Goal: Task Accomplishment & Management: Manage account settings

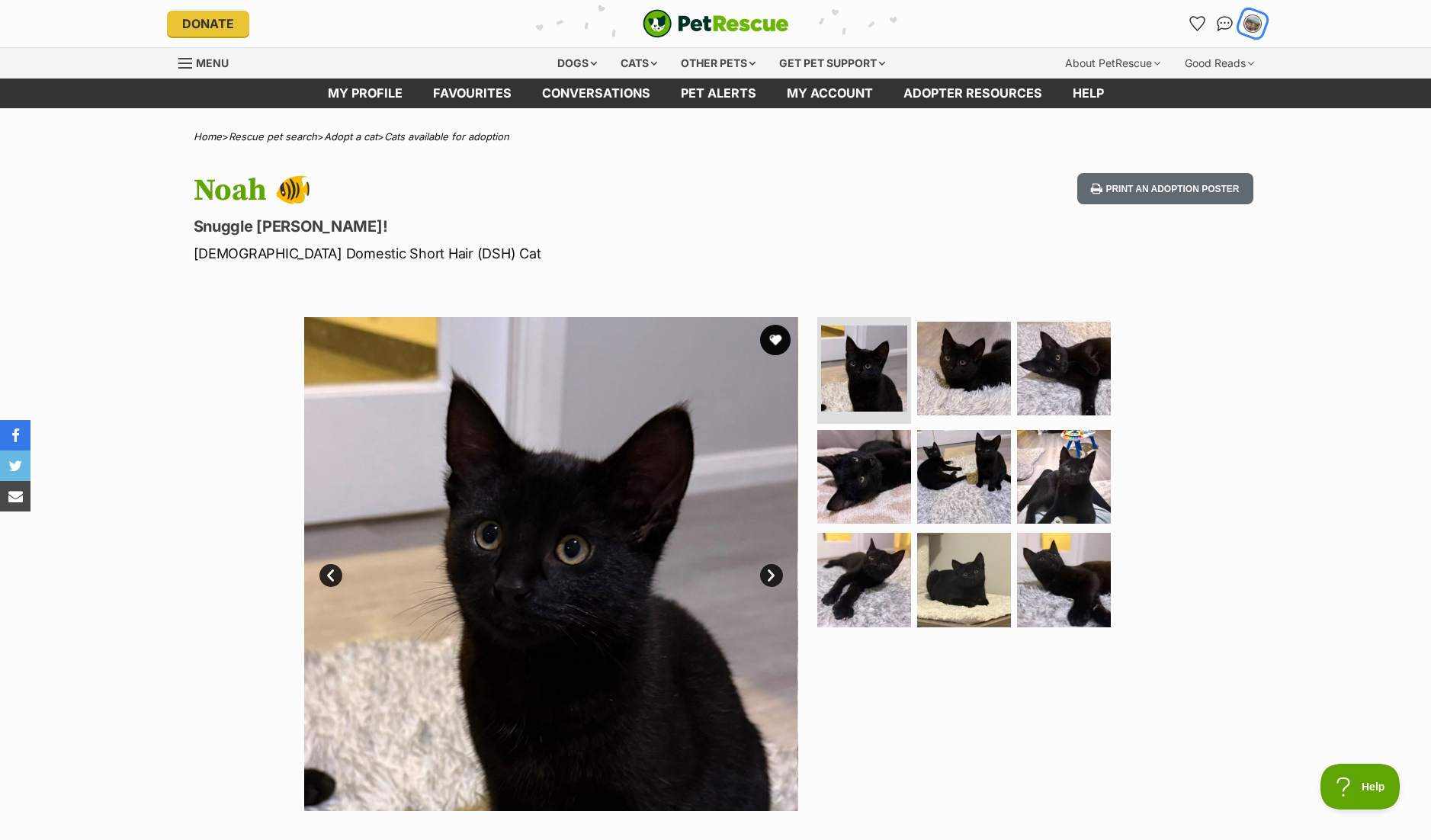
click at [1246, 22] on img "My account" at bounding box center [1253, 24] width 20 height 20
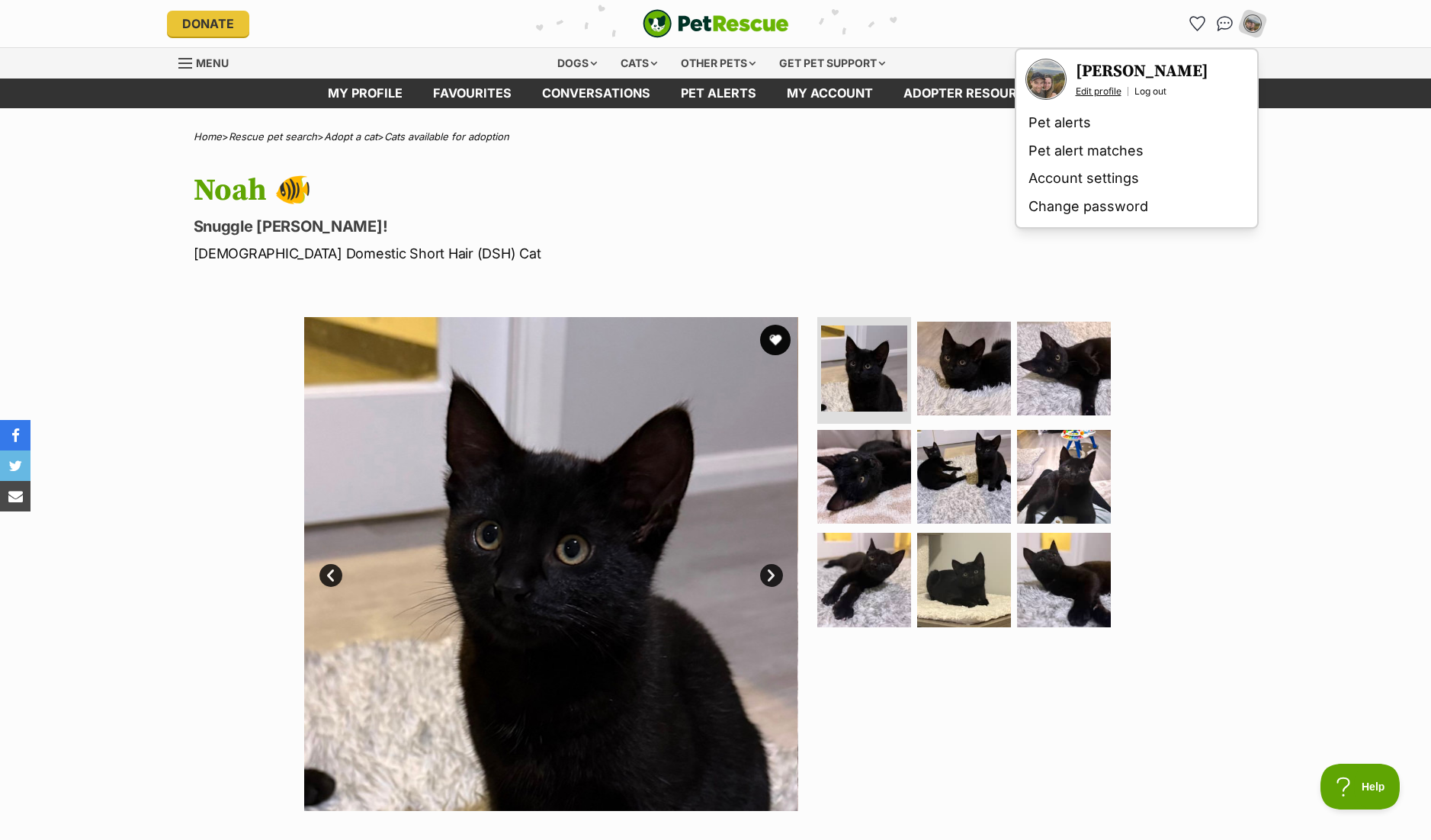
click at [1108, 92] on link "Edit profile" at bounding box center [1098, 91] width 46 height 12
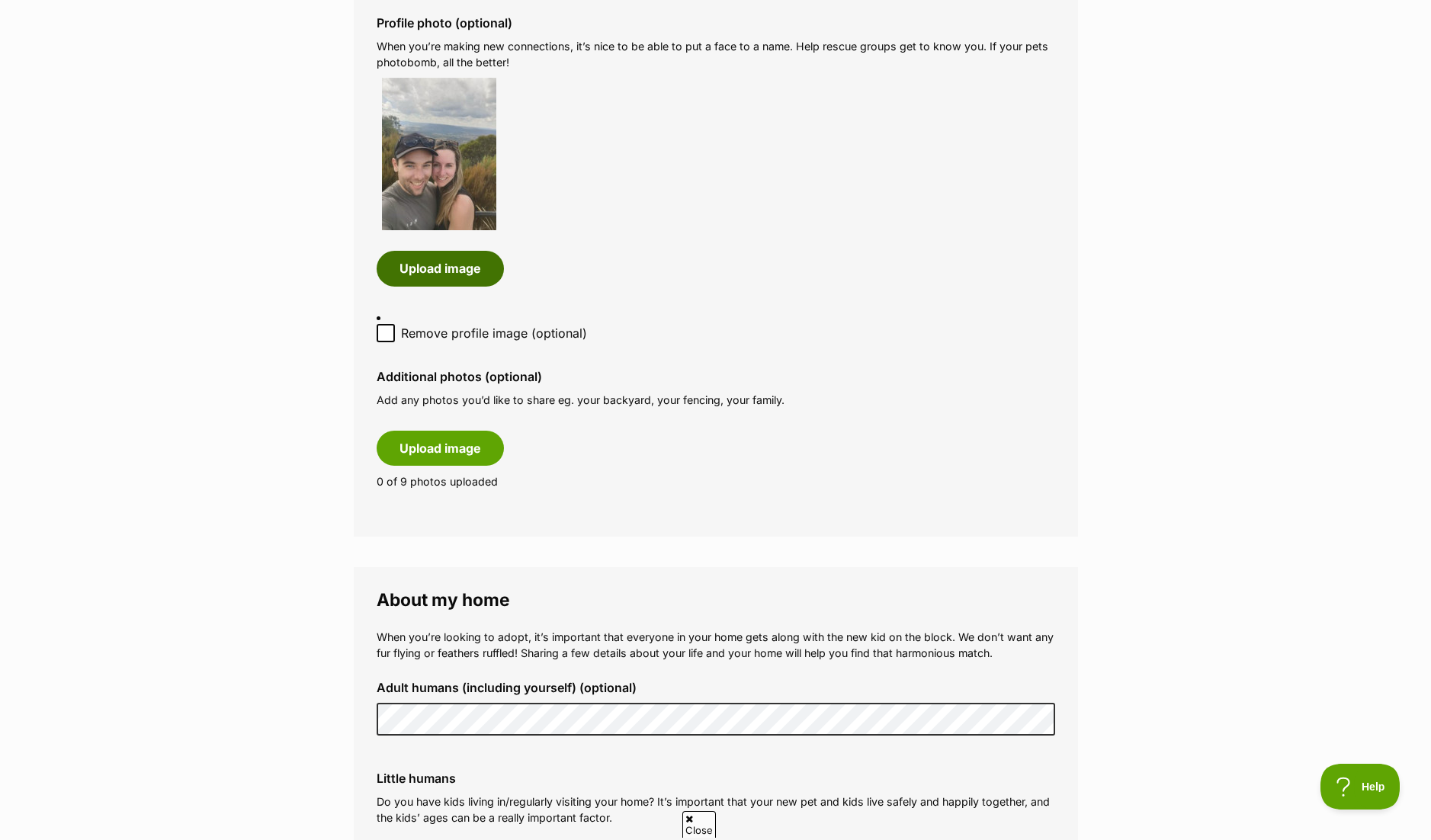
click at [428, 263] on button "Upload image" at bounding box center [441, 268] width 128 height 35
click at [441, 253] on button "Upload image" at bounding box center [441, 268] width 128 height 35
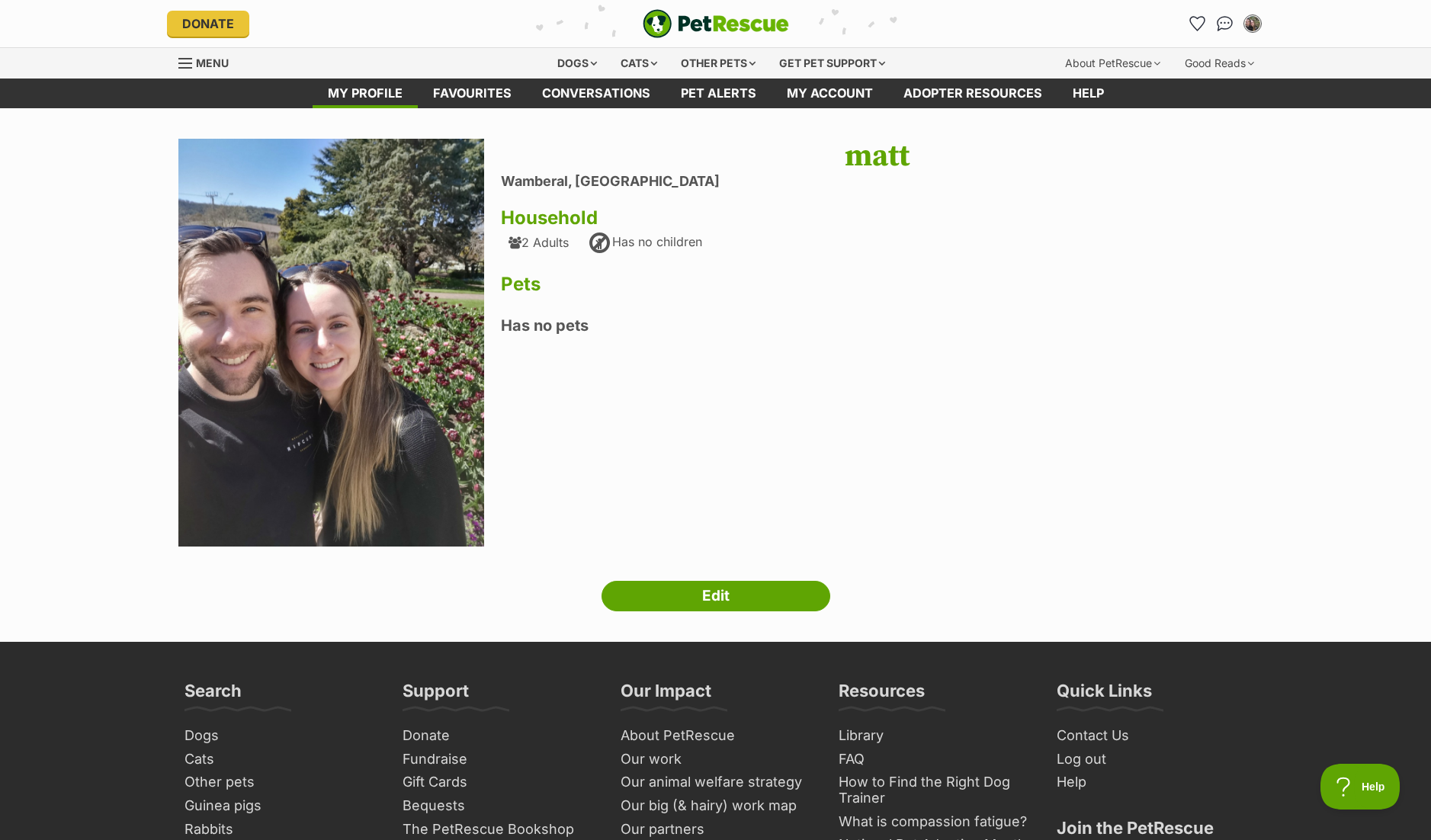
click at [867, 147] on h1 "matt" at bounding box center [877, 156] width 752 height 35
click at [1104, 266] on div "matt Wamberal, New South Wales Household 2 Adults Has no children Pets Has no p…" at bounding box center [877, 344] width 752 height 412
click at [1246, 21] on img "My account" at bounding box center [1253, 24] width 20 height 20
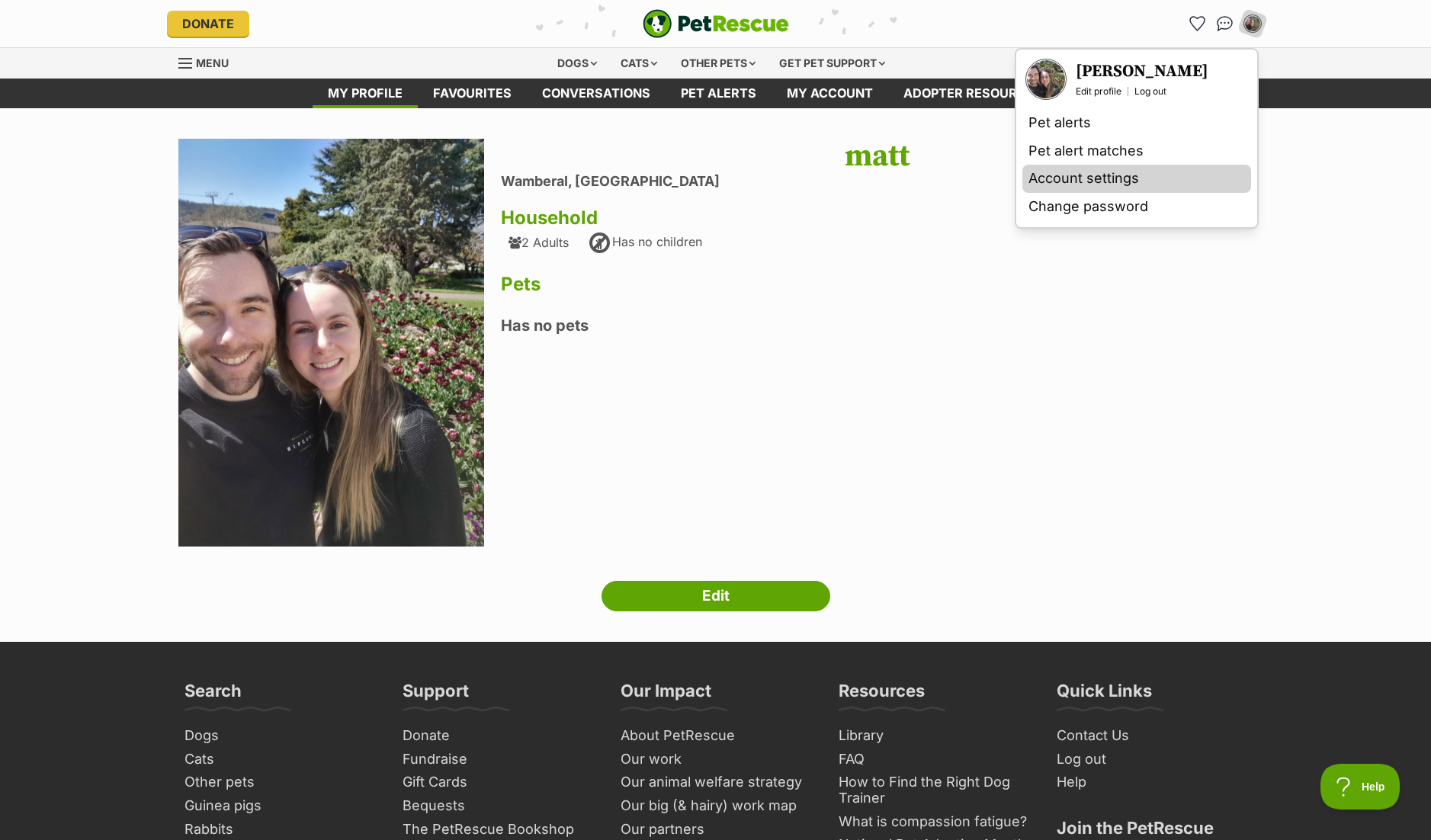
click at [1088, 180] on link "Account settings" at bounding box center [1137, 179] width 229 height 28
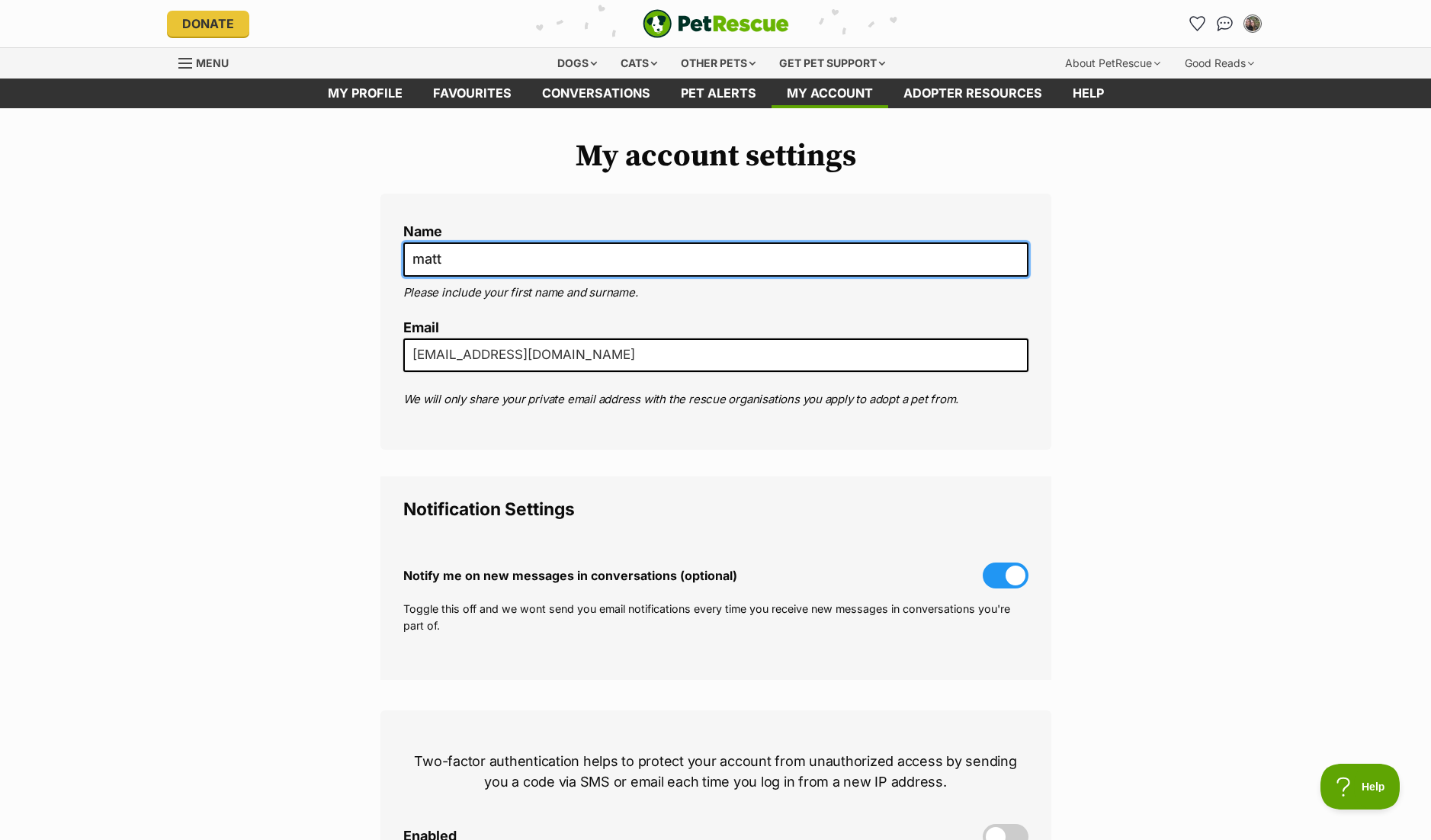
click at [513, 270] on input "matt" at bounding box center [716, 259] width 626 height 34
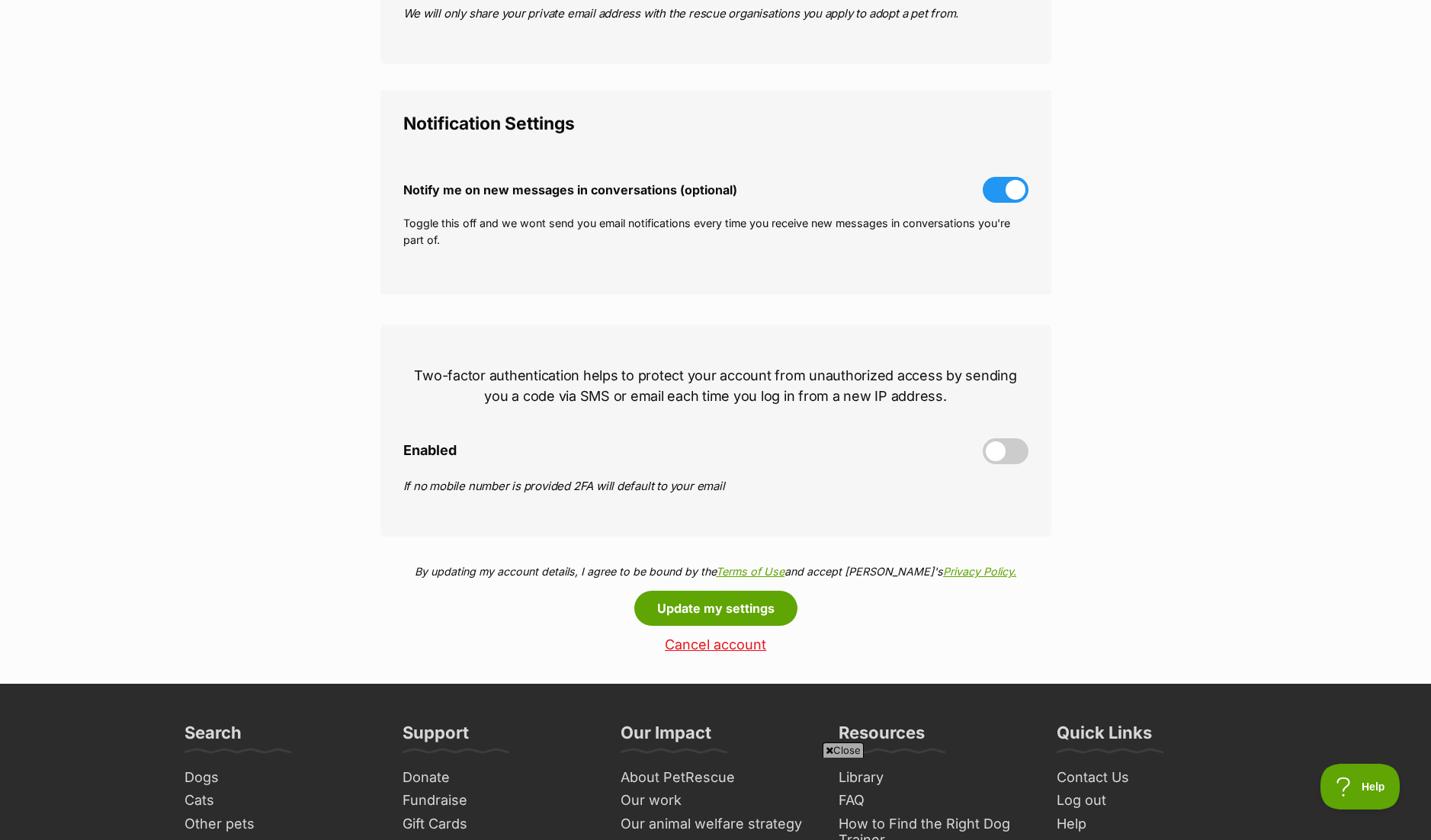
scroll to position [381, 0]
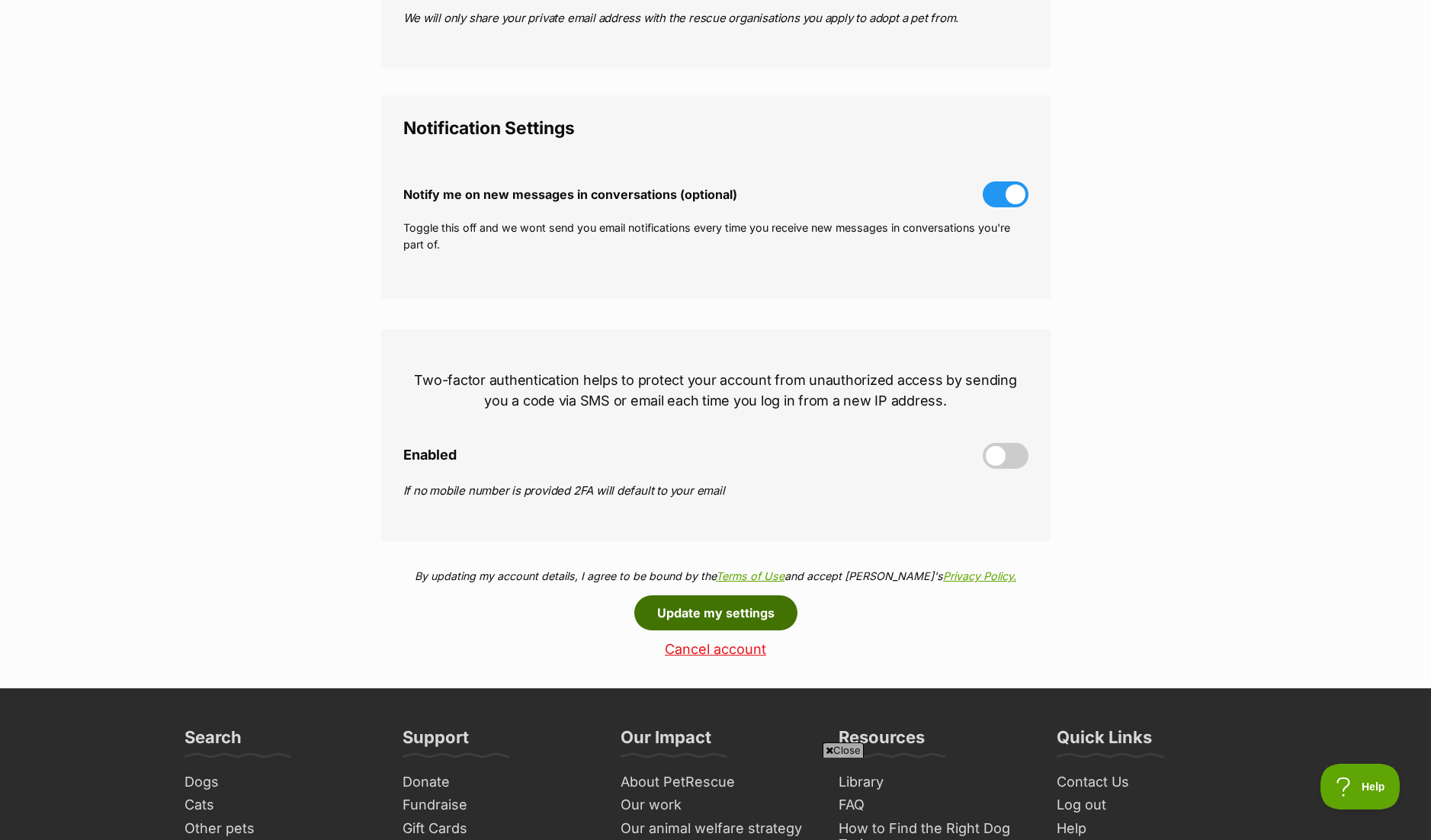
type input "[PERSON_NAME]"
click at [751, 611] on button "Update my settings" at bounding box center [716, 613] width 163 height 35
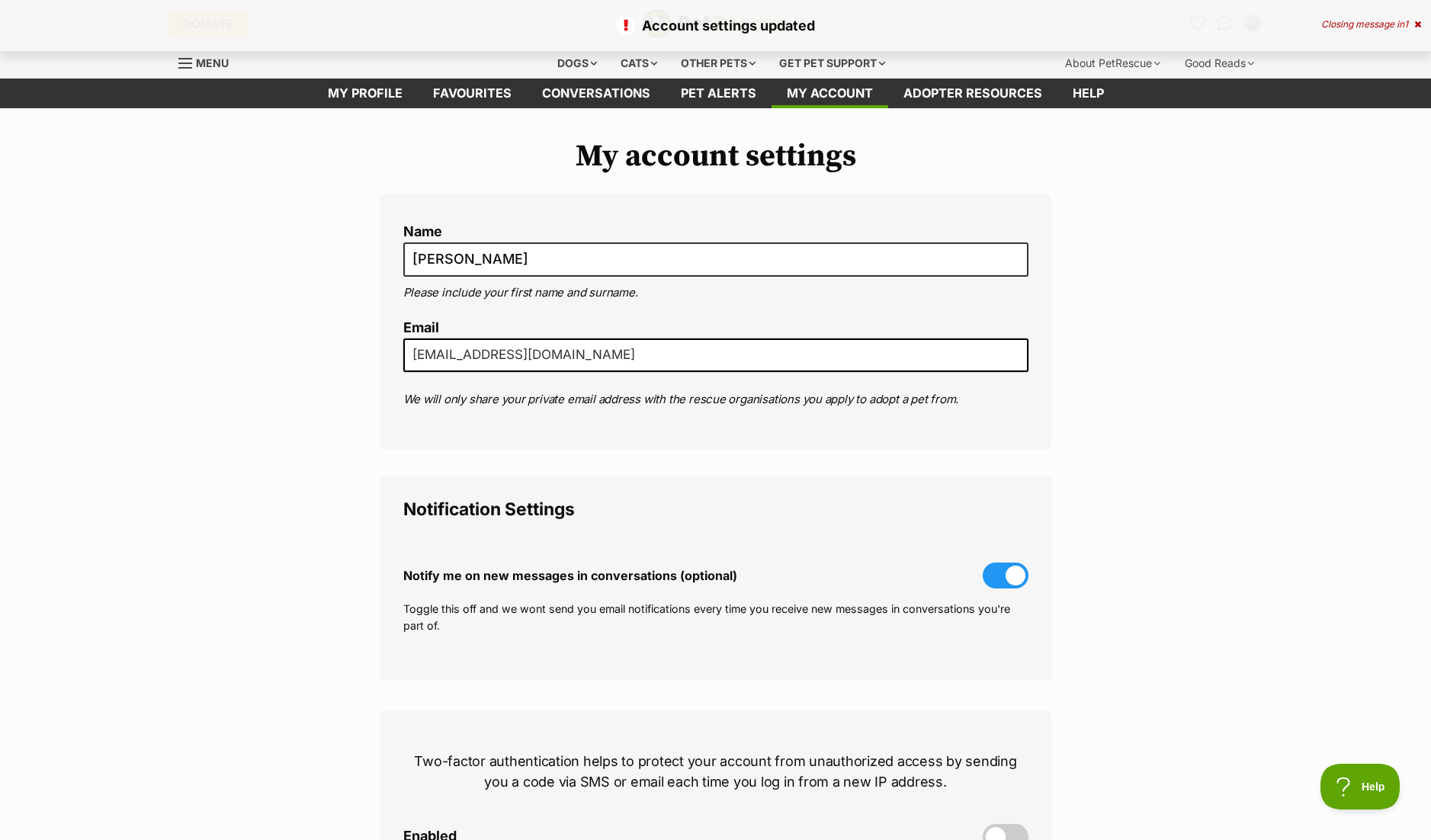
click at [1413, 24] on div "Closing message in 1" at bounding box center [1371, 24] width 100 height 11
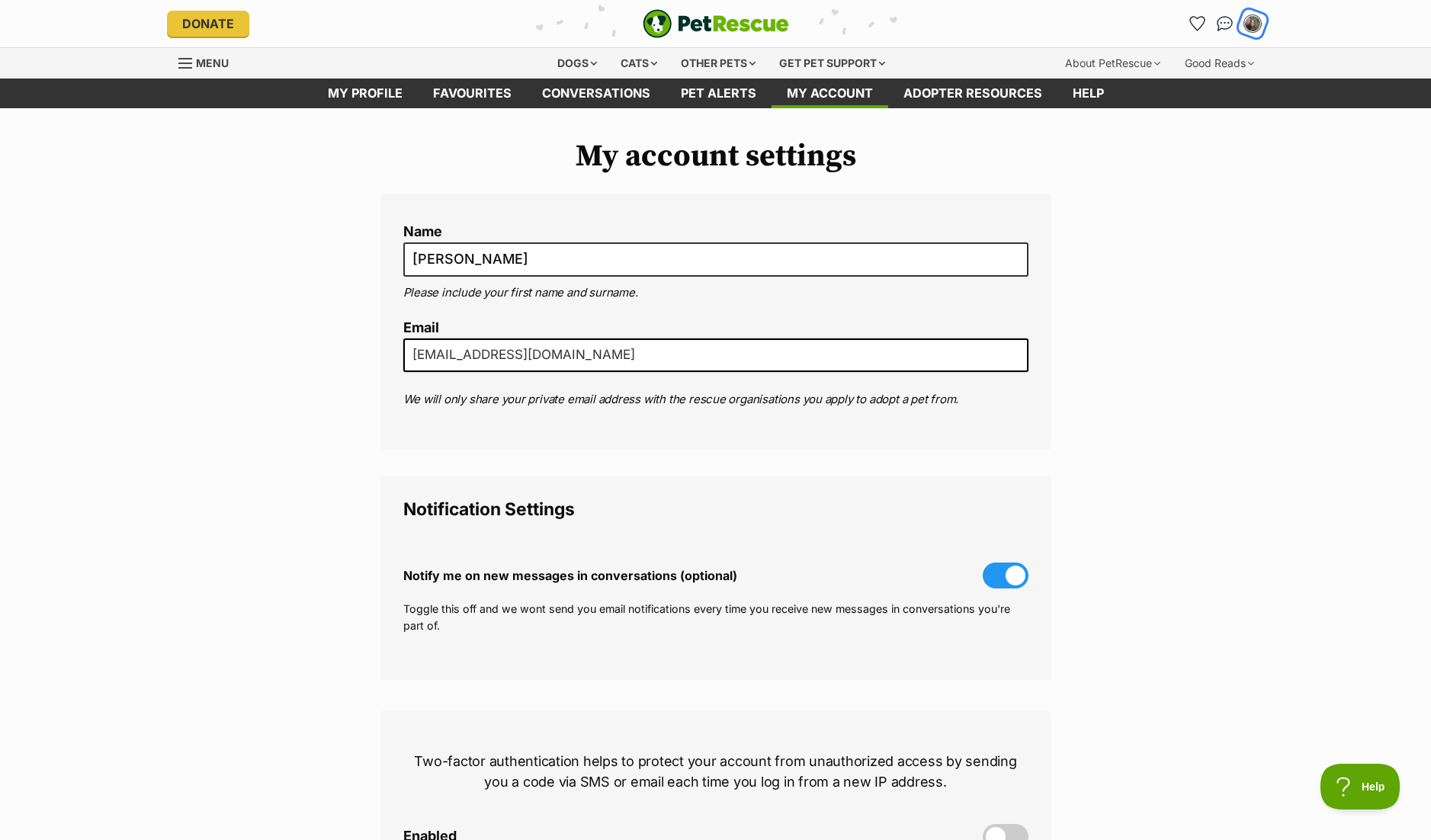
click at [1246, 25] on img "My account" at bounding box center [1253, 24] width 20 height 20
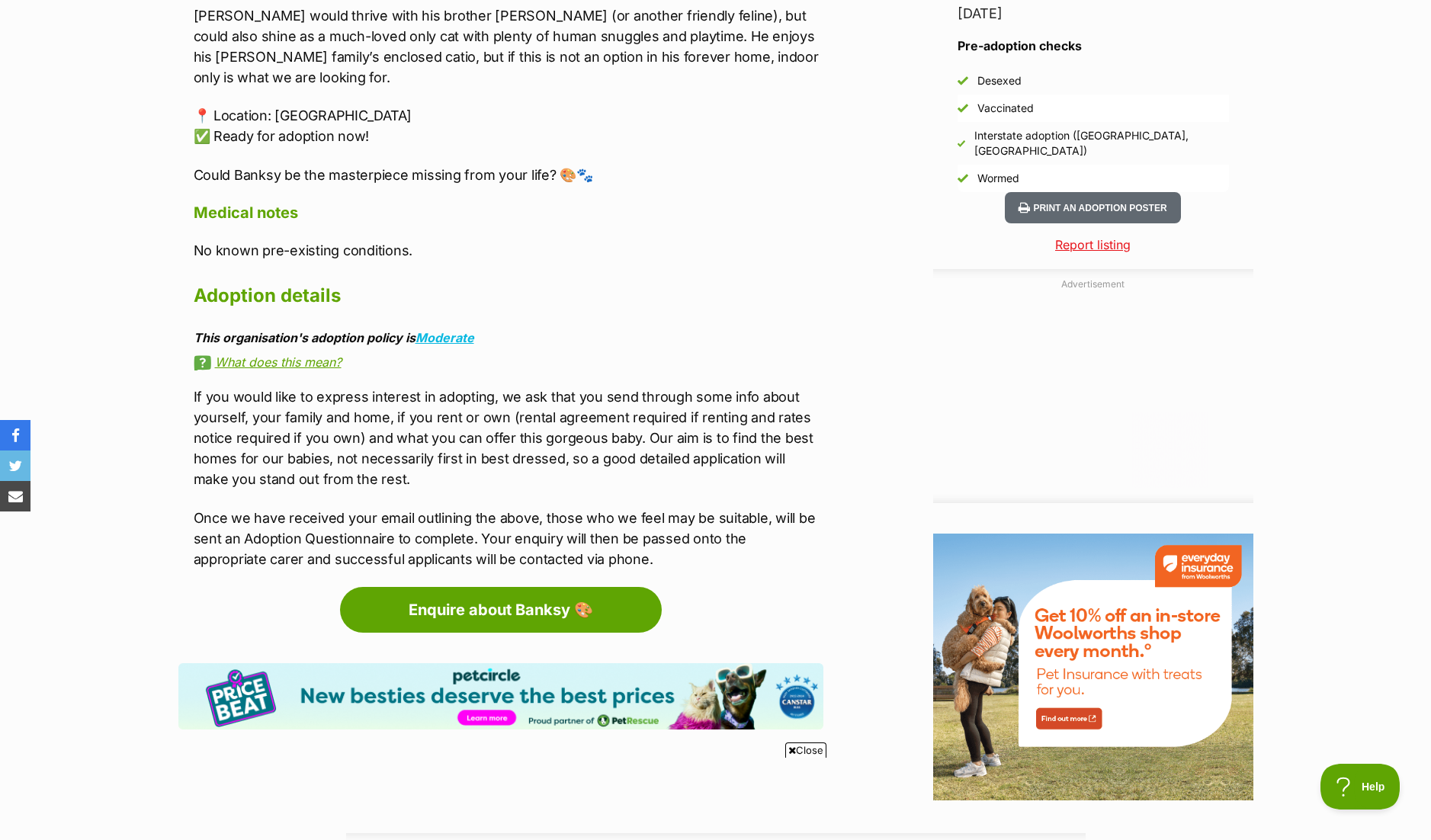
scroll to position [1398, 0]
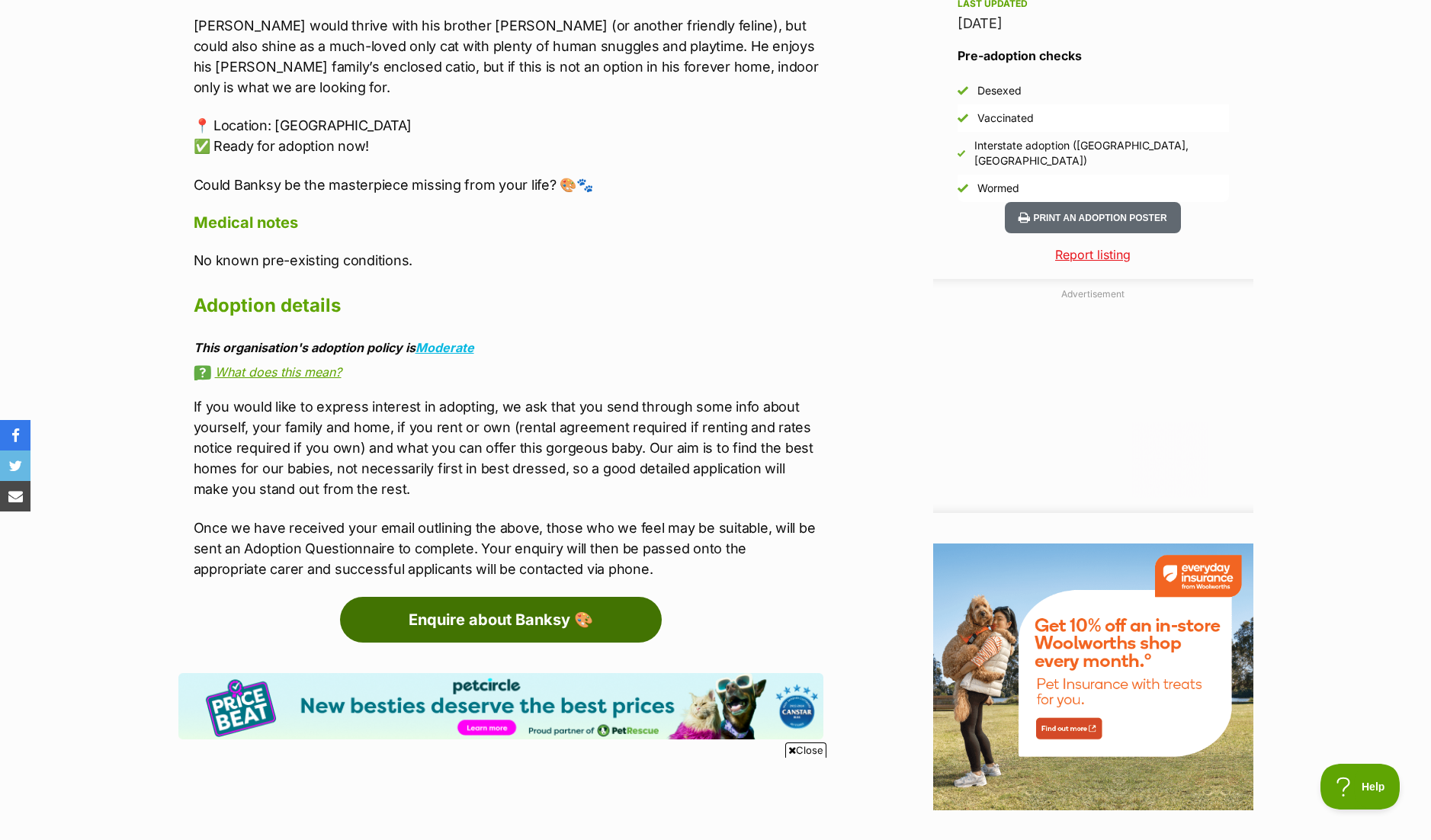
click at [496, 597] on link "Enquire about Banksy 🎨" at bounding box center [500, 620] width 321 height 46
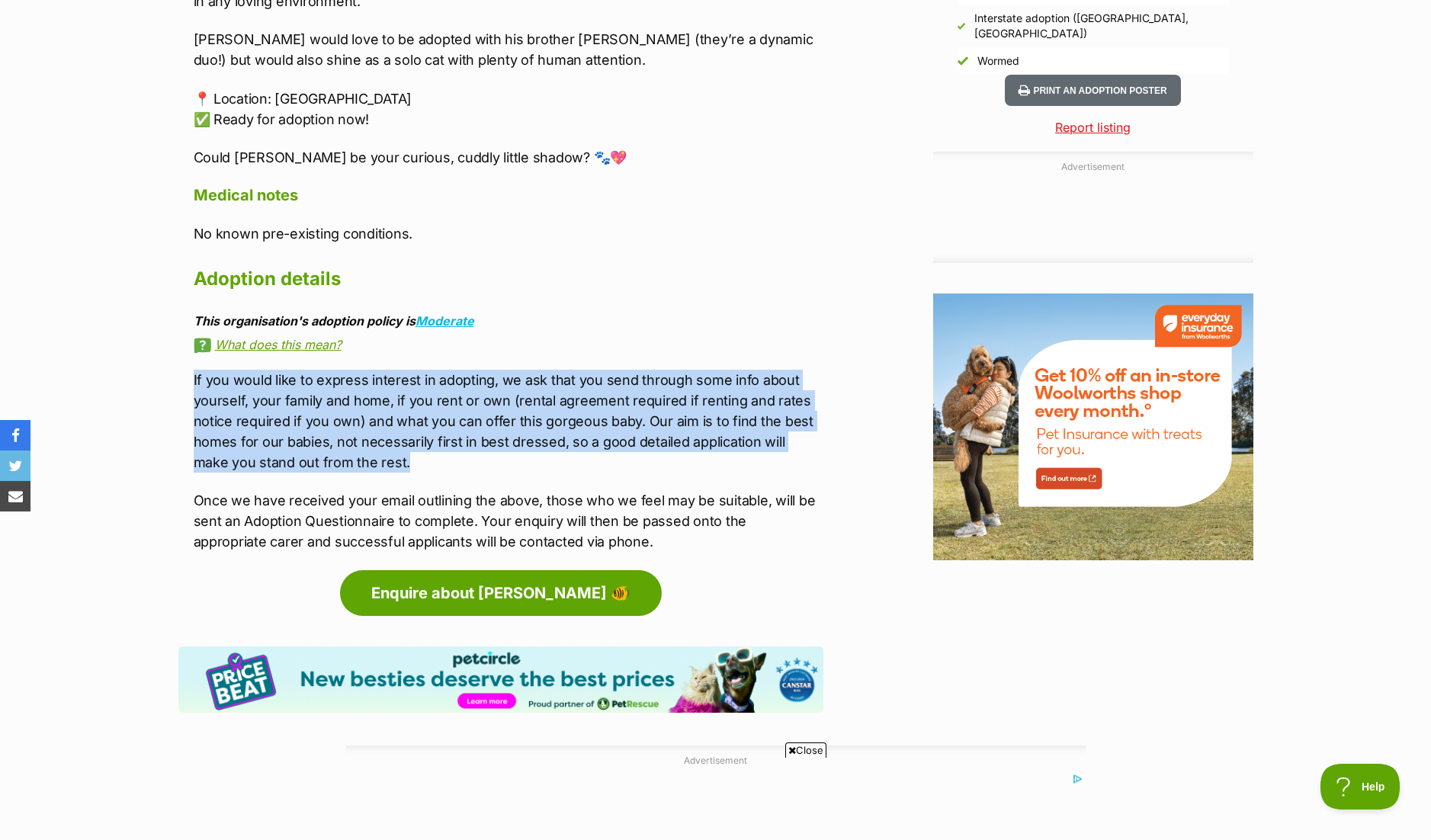
drag, startPoint x: 190, startPoint y: 312, endPoint x: 370, endPoint y: 407, distance: 203.5
copy p "If you would like to express interest in adopting, we ask that you send through…"
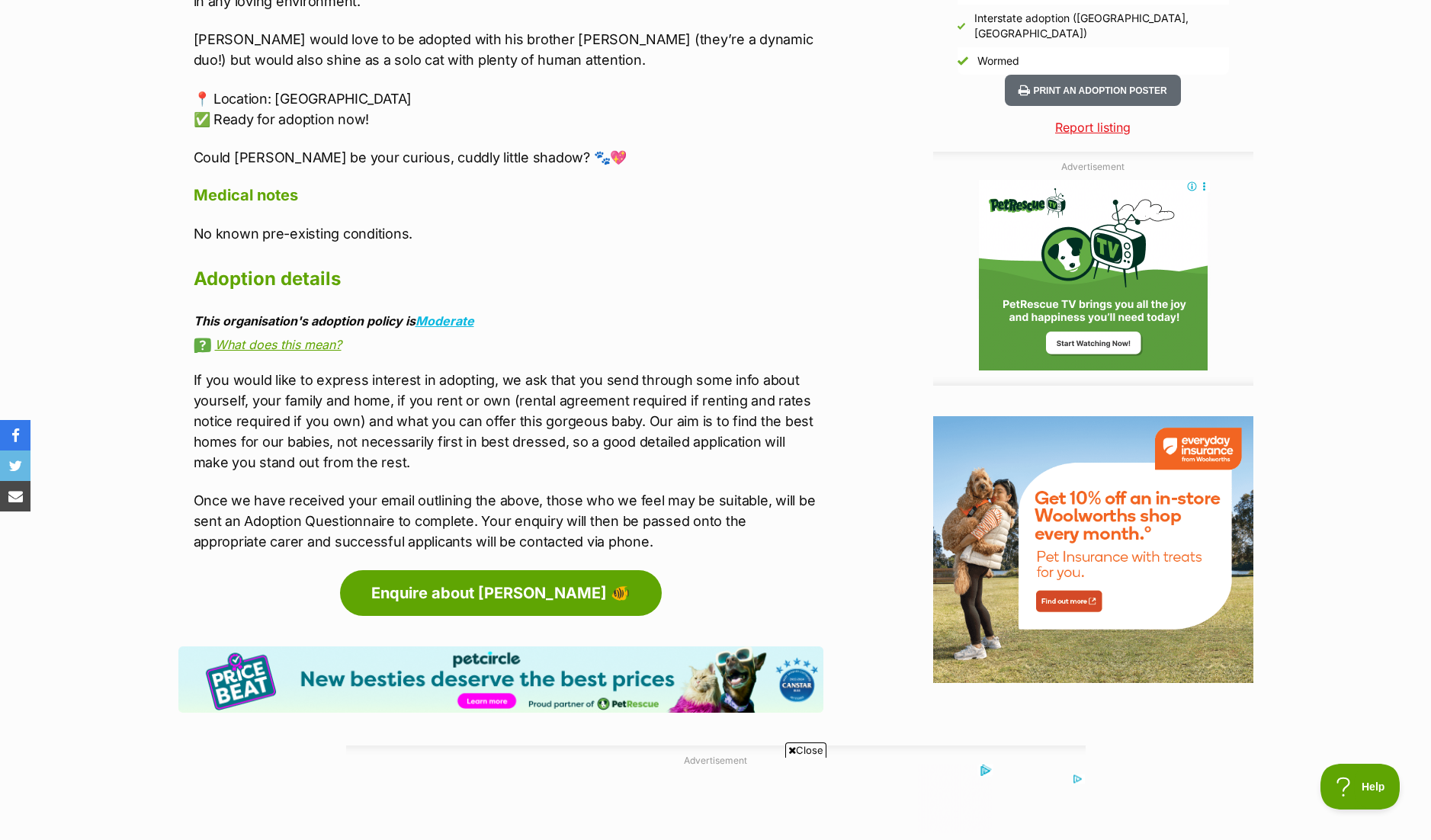
click at [248, 89] on p "📍 Location: Hamlyn Terrace ✅ Ready for adoption now!" at bounding box center [509, 109] width 630 height 41
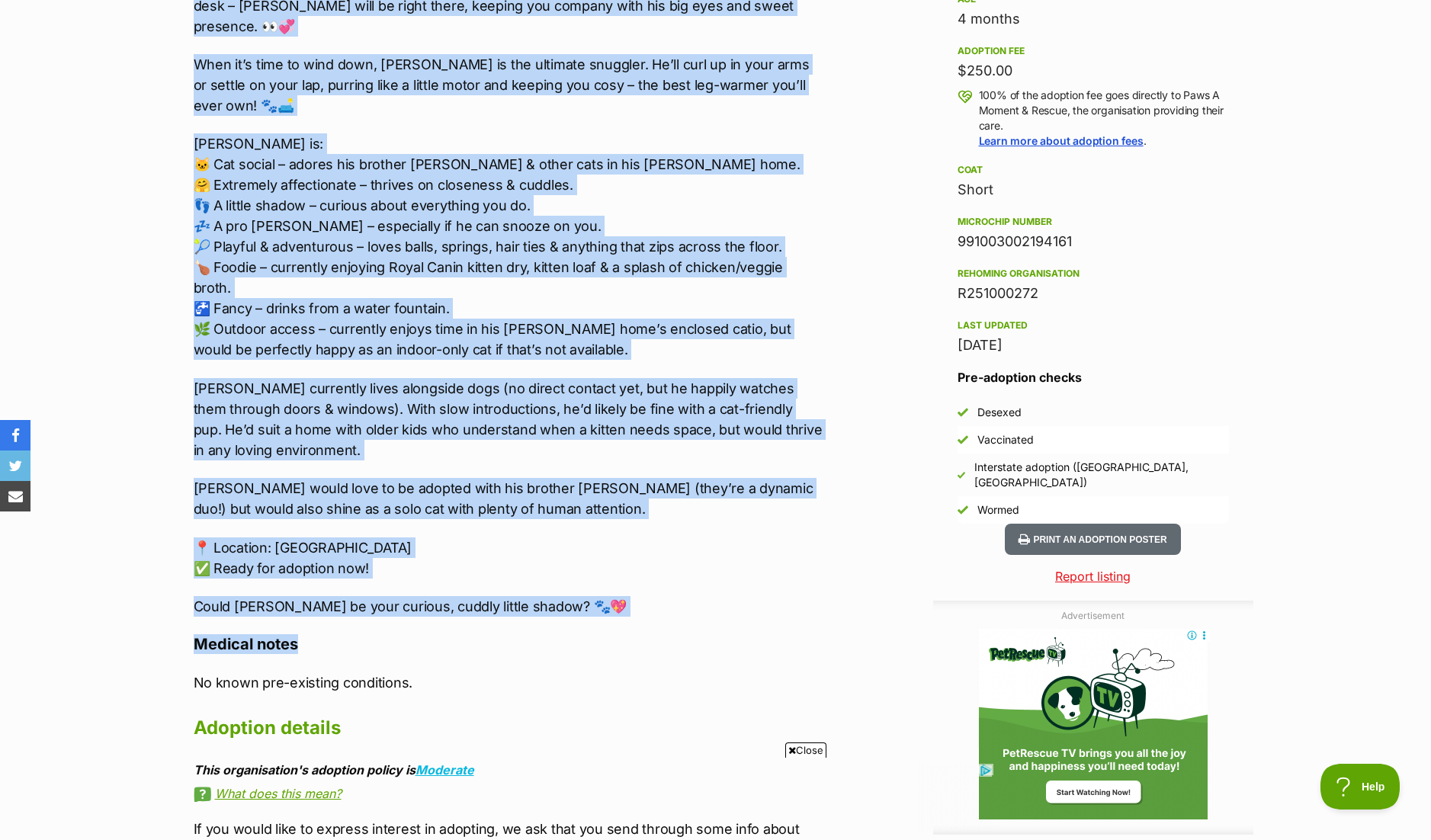
scroll to position [1143, 0]
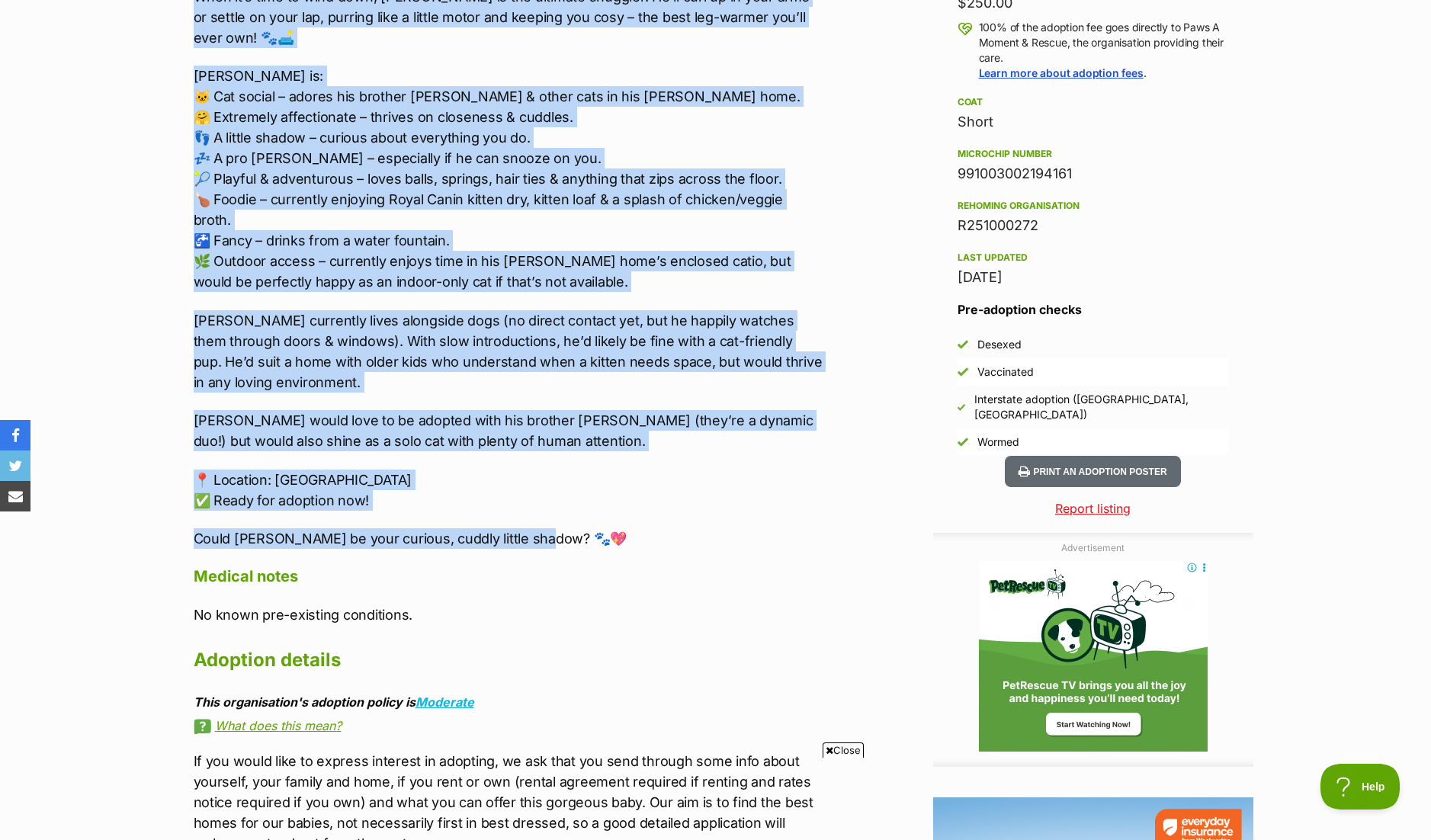
drag, startPoint x: 192, startPoint y: 364, endPoint x: 703, endPoint y: 477, distance: 523.3
click at [703, 477] on div "About Noah 🐠 ✨🐾 Meet Noah – Your Curious Shadow & Snuggle Buddy! 🐾✨ At 4 months…" at bounding box center [500, 325] width 645 height 1217
copy div "About Noah 🐠 ✨🐾 Meet Noah – Your Curious Shadow & Snuggle Buddy! 🐾✨ At 4 months…"
drag, startPoint x: 241, startPoint y: 82, endPoint x: 263, endPoint y: 84, distance: 22.1
click at [241, 82] on p "Noah is: 🐱 Cat social – adores his brother Banksy & other cats in his foster ho…" at bounding box center [509, 178] width 630 height 226
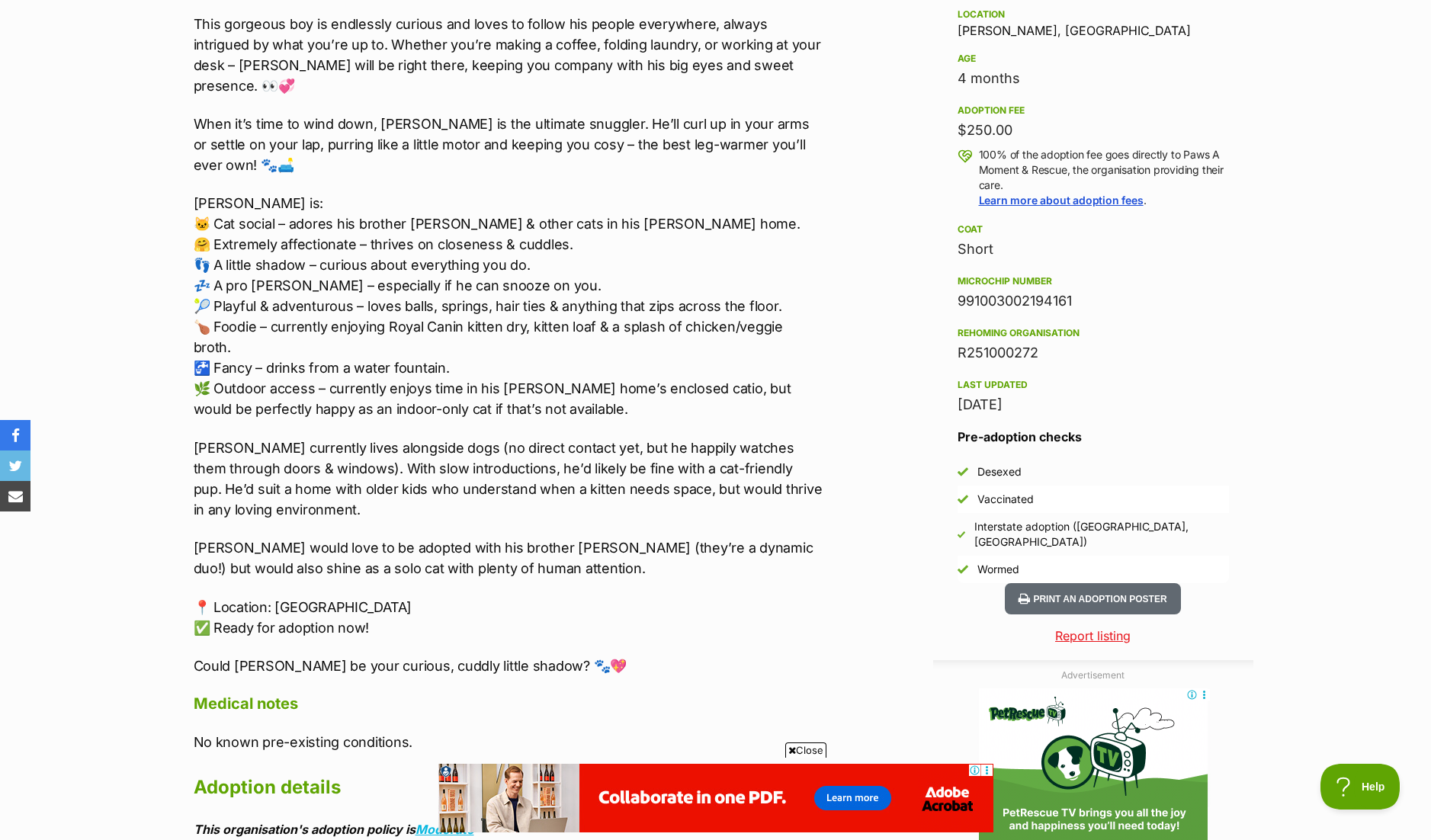
scroll to position [0, 0]
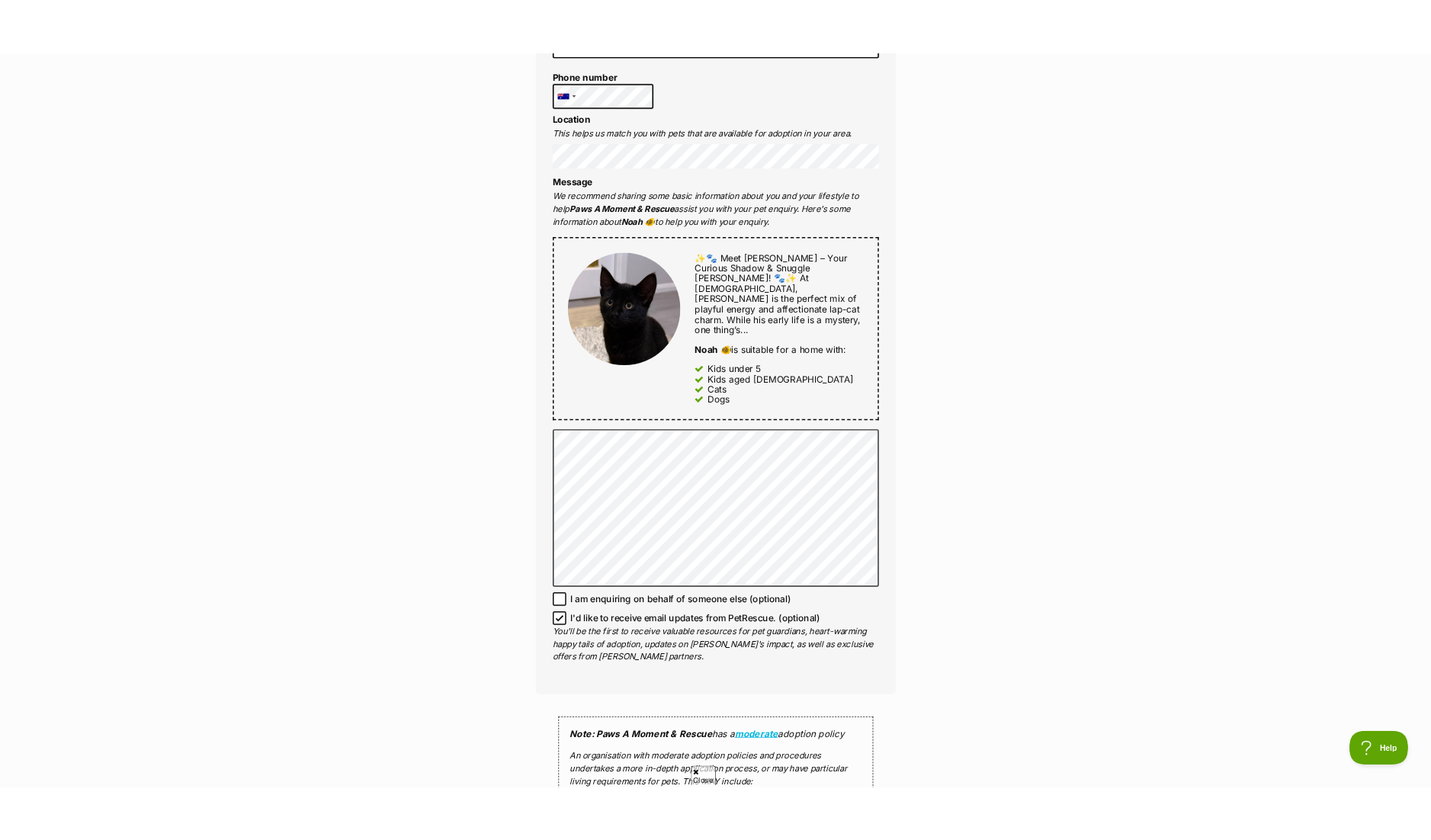
scroll to position [635, 0]
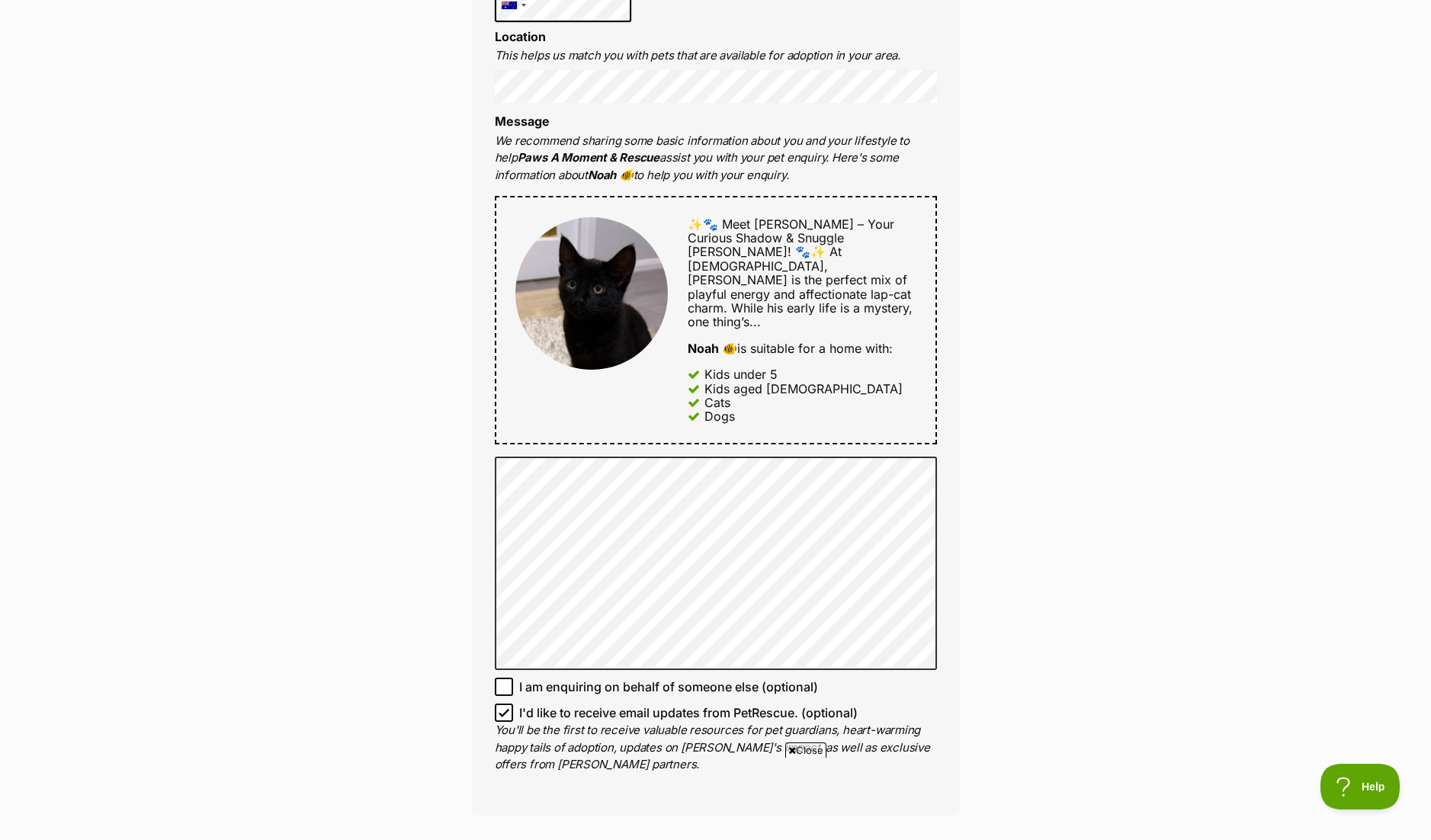
click at [169, 350] on div "Enquire about [PERSON_NAME] 🐠 Want to increase your chances of a successful enq…" at bounding box center [715, 506] width 1431 height 2006
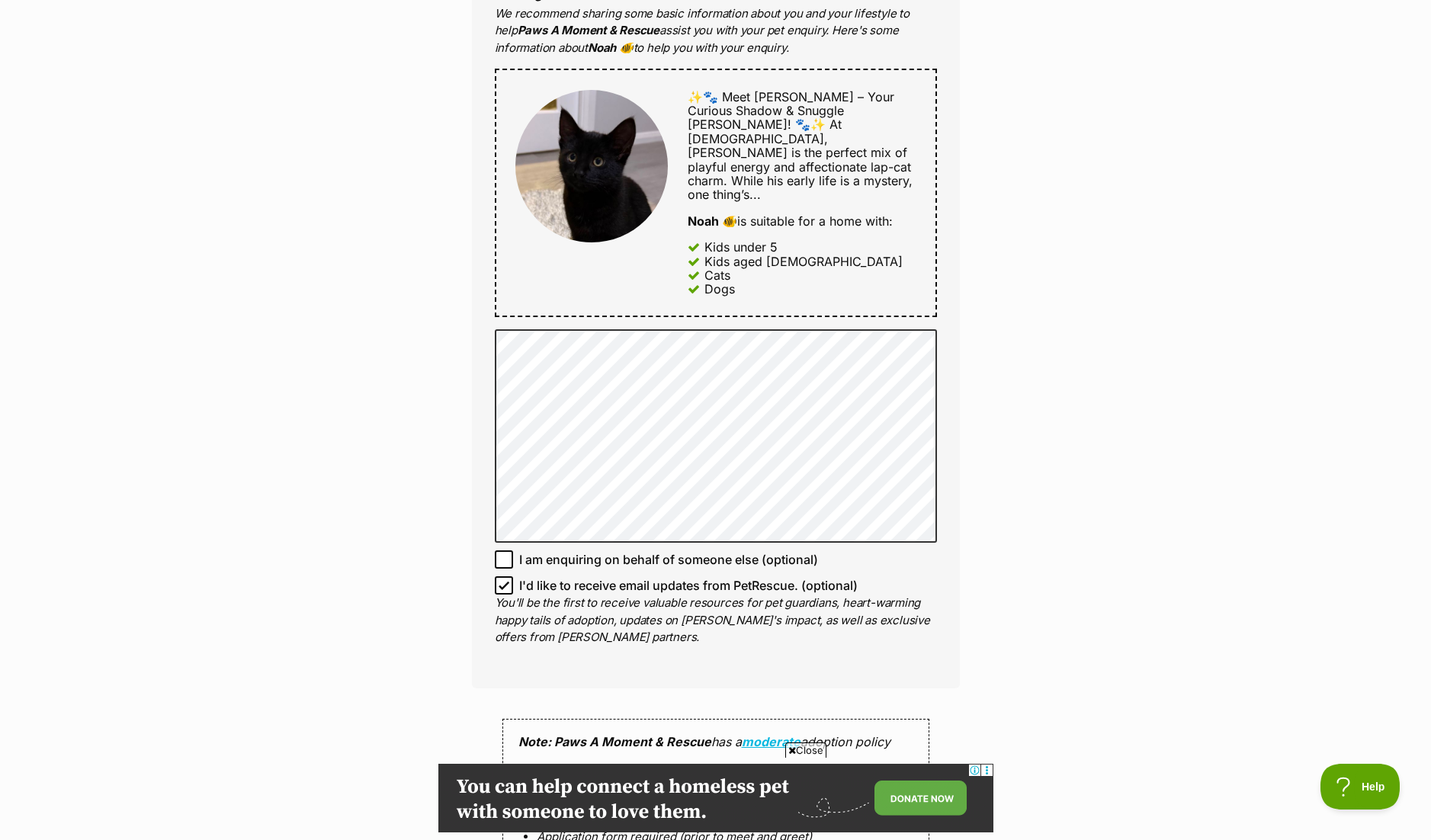
scroll to position [0, 0]
click at [1051, 335] on div "Enquire about Noah 🐠 Want to increase your chances of a successful enquiry? Upd…" at bounding box center [715, 379] width 1431 height 2006
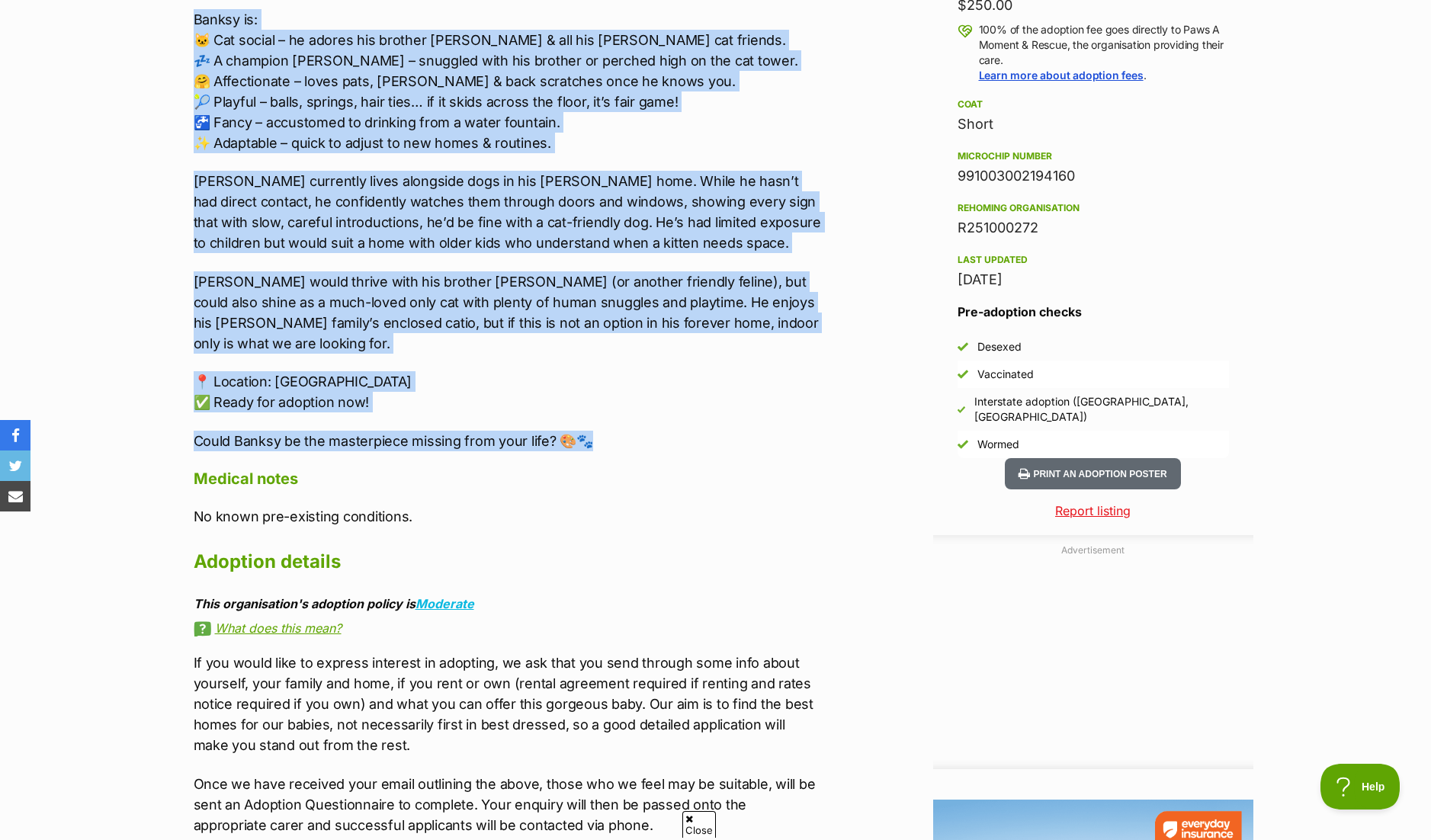
drag, startPoint x: 275, startPoint y: 152, endPoint x: 655, endPoint y: 402, distance: 454.9
click at [655, 402] on div "About Banksy 🎨 ✨🐾 Meet [PERSON_NAME] – The Little Black Masterpiece! 🐾✨ Just li…" at bounding box center [509, 277] width 630 height 1117
copy div "Lorem Ipsumd 🎨 ✨🐾 Sita Consec – Adi Elitse Doeiu Temporincid! 🐾✨ Utla etdo mag …"
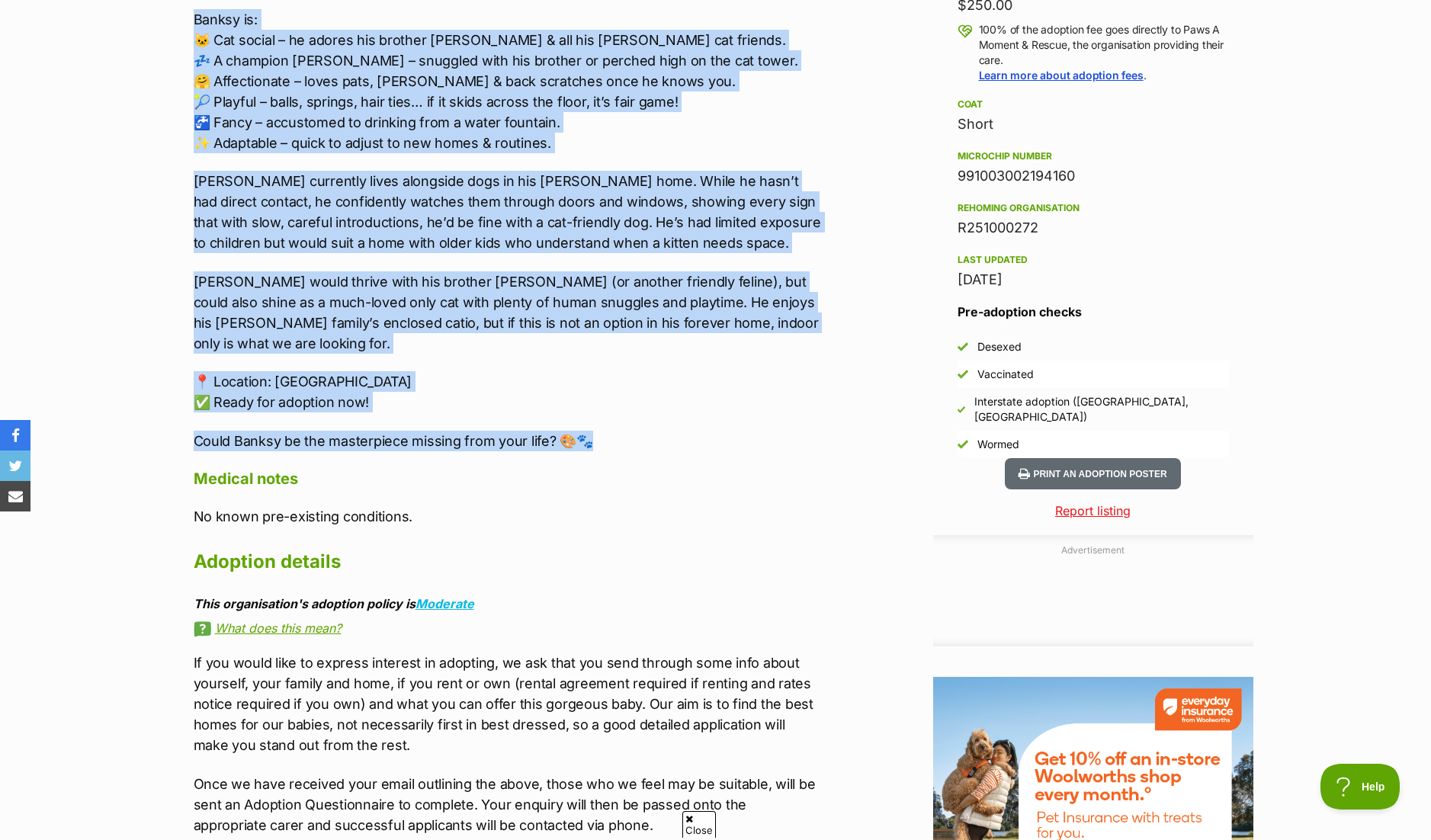
click at [120, 163] on section "Home > Rescue pet search > Adopt a cat > Cats available for adoption Banksy 🎨 1…" at bounding box center [715, 127] width 1431 height 2273
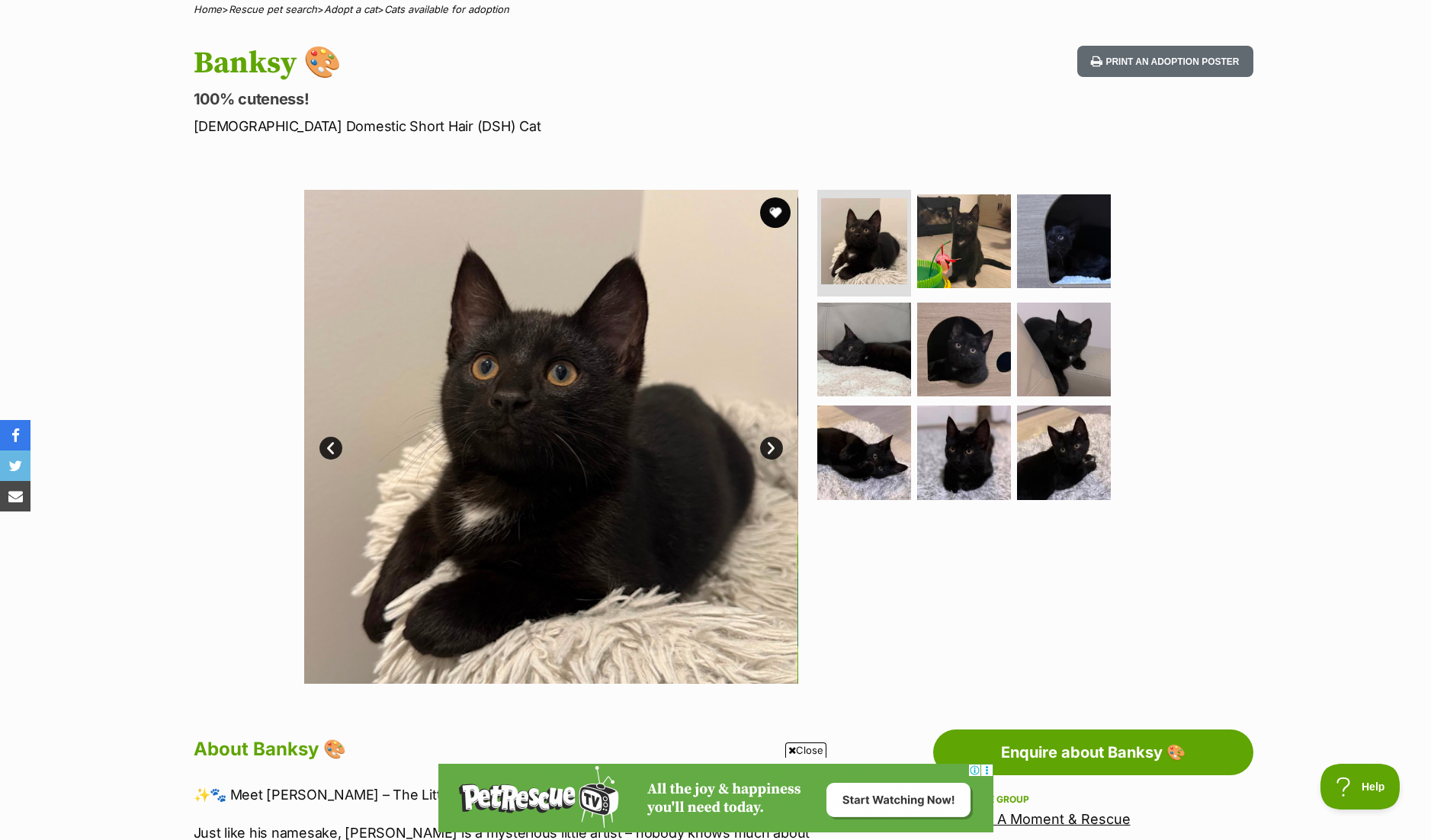
click at [1287, 456] on div "Available 1 of 9 images 1 of 9 images 1 of 9 images 1 of 9 images 1 of 9 images…" at bounding box center [715, 426] width 1431 height 517
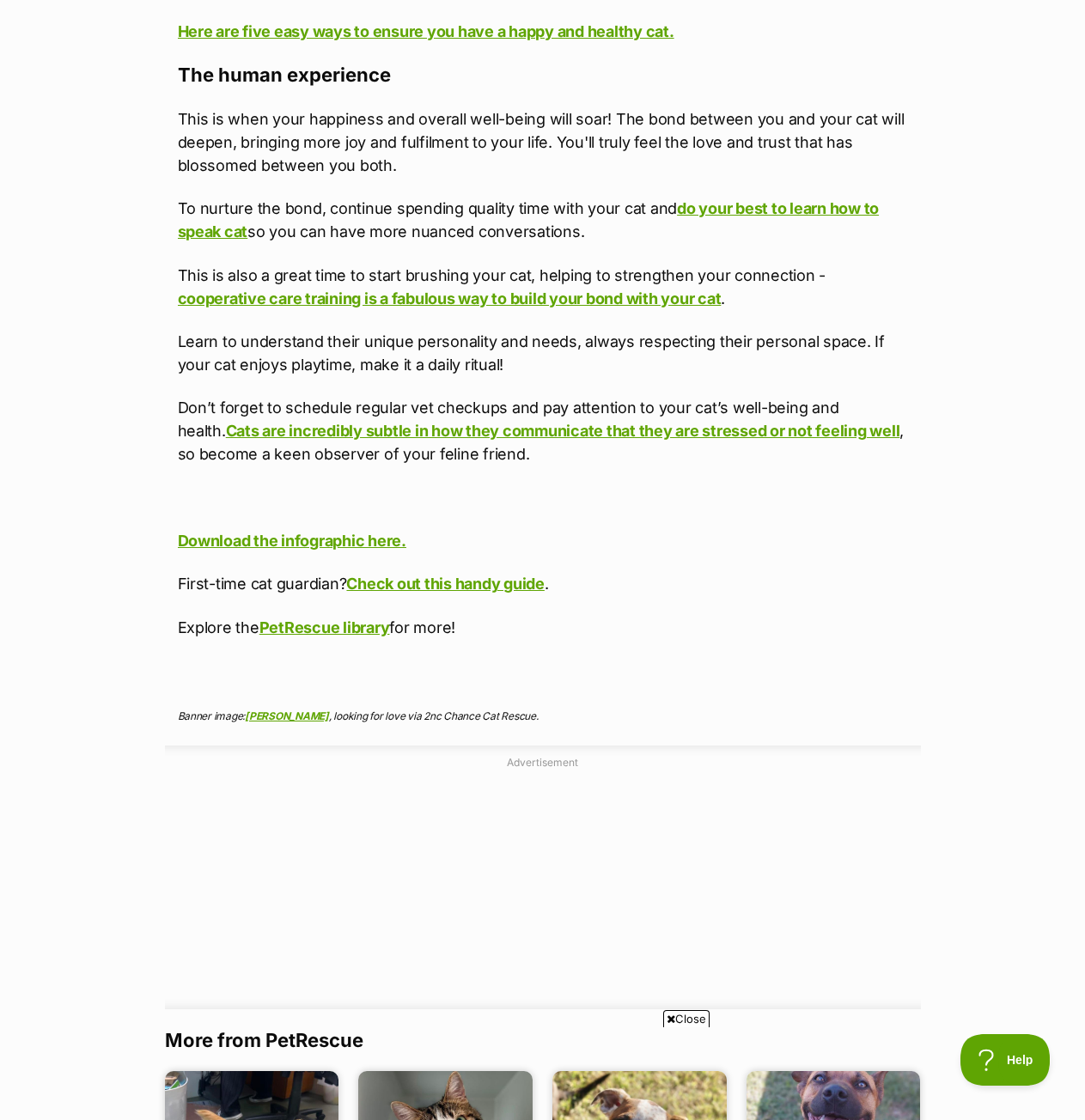
scroll to position [6441, 0]
